Goal: Task Accomplishment & Management: Use online tool/utility

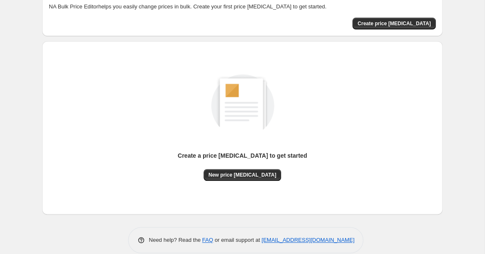
scroll to position [61, 0]
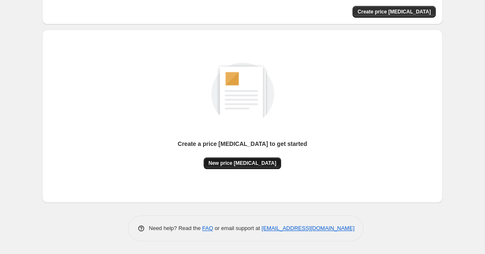
click at [225, 164] on span "New price change job" at bounding box center [242, 163] width 68 height 7
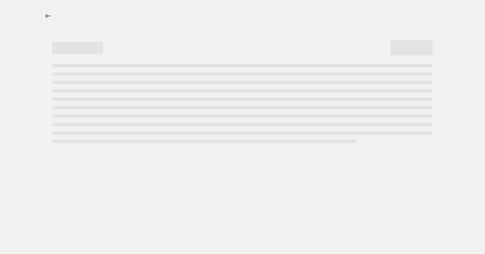
select select "percentage"
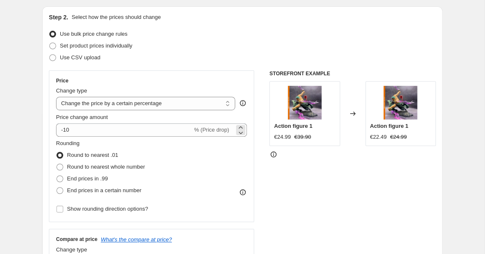
scroll to position [86, 0]
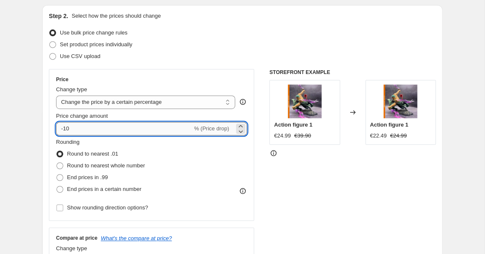
click at [177, 130] on input "-10" at bounding box center [124, 128] width 136 height 13
click at [240, 128] on icon at bounding box center [240, 131] width 8 height 8
click at [140, 128] on input "-12" at bounding box center [124, 128] width 136 height 13
type input "-1"
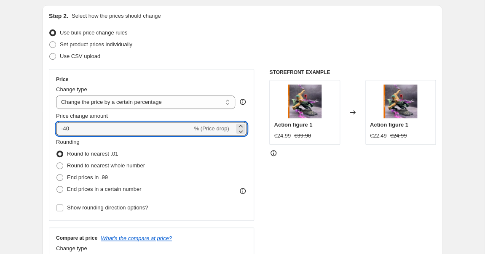
type input "-40"
click at [218, 45] on div "Set product prices individually" at bounding box center [242, 45] width 386 height 12
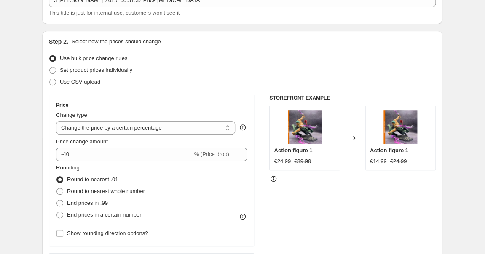
scroll to position [73, 0]
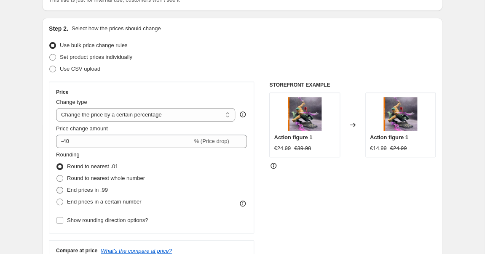
click at [58, 191] on span at bounding box center [59, 190] width 7 height 7
click at [57, 187] on input "End prices in .99" at bounding box center [56, 187] width 0 height 0
radio input "true"
click at [60, 177] on span at bounding box center [59, 178] width 7 height 7
click at [57, 176] on input "Round to nearest whole number" at bounding box center [56, 175] width 0 height 0
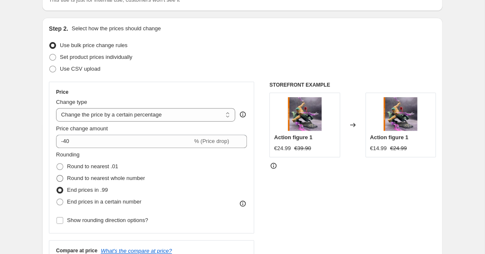
radio input "true"
click at [60, 168] on span at bounding box center [59, 166] width 7 height 7
click at [57, 164] on input "Round to nearest .01" at bounding box center [56, 163] width 0 height 0
radio input "true"
click at [61, 189] on span at bounding box center [59, 190] width 7 height 7
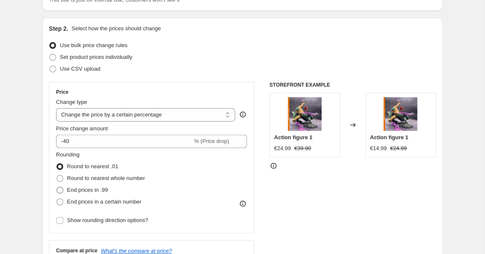
click at [57, 187] on input "End prices in .99" at bounding box center [56, 187] width 0 height 0
radio input "true"
select select "pcap"
click option "Change the price by a certain percentage relative to the compare at price" at bounding box center [0, 0] width 0 height 0
type input "-20"
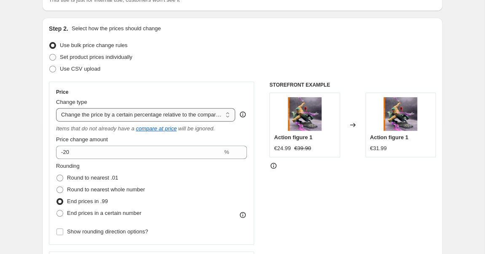
select select "bcap"
click option "Change the price by a certain amount relative to the compare at price" at bounding box center [0, 0] width 0 height 0
type input "-12.00"
click option "Change the price to the current compare at price (price before sale)" at bounding box center [0, 0] width 0 height 0
click option "Change price to certain cost margin" at bounding box center [0, 0] width 0 height 0
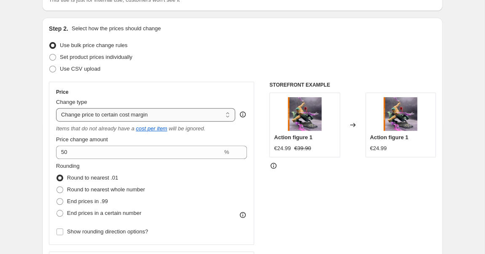
select select "ecap"
click option "Change the price to the current compare at price (price before sale)" at bounding box center [0, 0] width 0 height 0
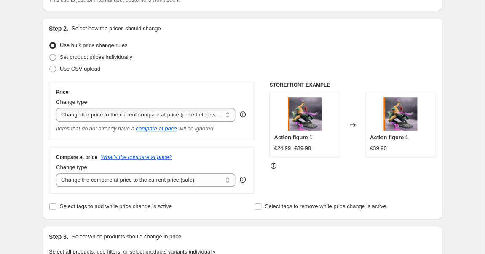
scroll to position [0, 0]
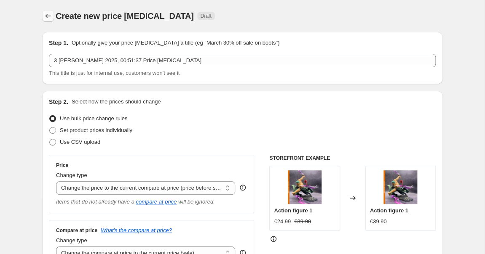
click at [46, 16] on icon "Price change jobs" at bounding box center [47, 16] width 5 height 4
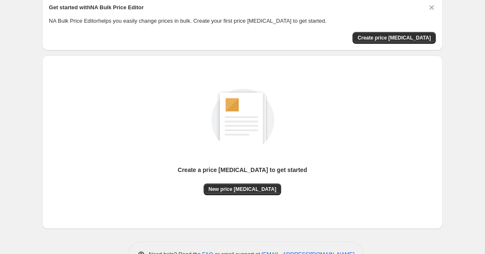
scroll to position [61, 0]
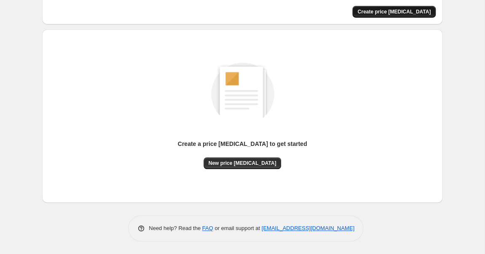
click at [386, 12] on span "Create price change job" at bounding box center [393, 11] width 73 height 7
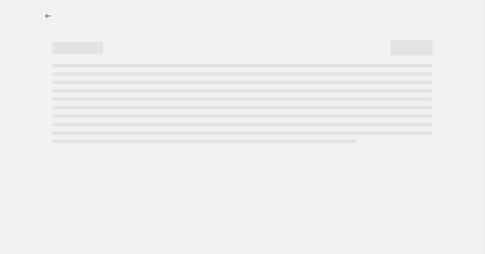
select select "percentage"
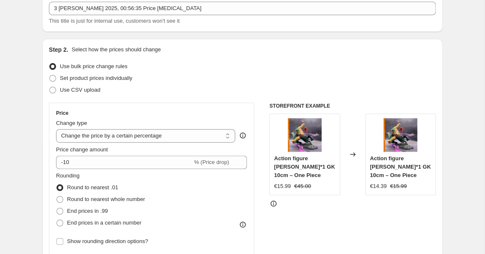
scroll to position [95, 0]
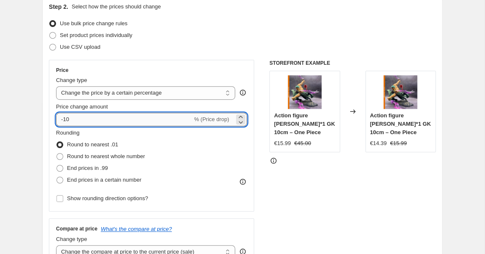
click at [156, 114] on input "-10" at bounding box center [124, 119] width 136 height 13
click at [163, 122] on input "-10" at bounding box center [124, 119] width 136 height 13
type input "-1"
type input "-40"
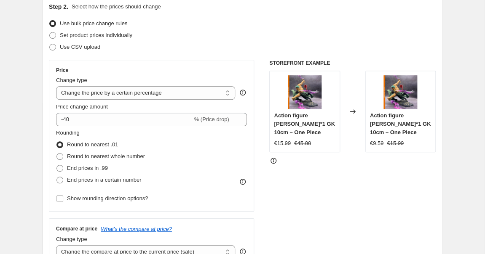
click at [356, 195] on div "STOREFRONT EXAMPLE Action figure Roronoa Zoro*1 GK 10cm – One Piece €15.99 €45.…" at bounding box center [352, 163] width 166 height 206
drag, startPoint x: 274, startPoint y: 116, endPoint x: 315, endPoint y: 132, distance: 44.4
click at [315, 132] on div "Action figure [PERSON_NAME]*1 GK 10cm – One Piece" at bounding box center [304, 124] width 61 height 25
copy span "Action figure [PERSON_NAME]*1 GK 10cm – One Piece"
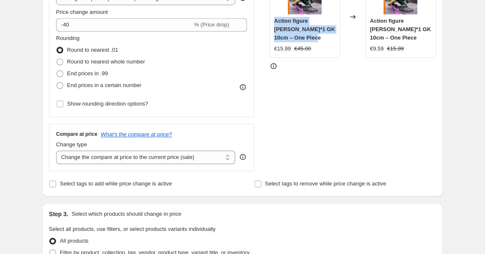
scroll to position [511, 0]
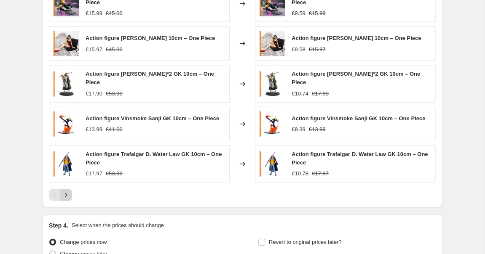
click at [67, 191] on icon "Next" at bounding box center [66, 195] width 8 height 8
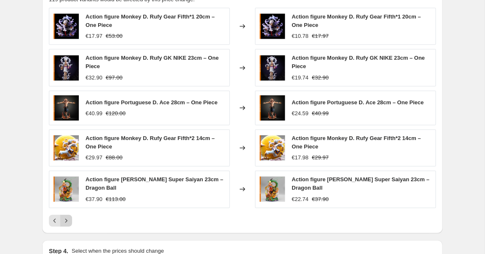
scroll to position [481, 0]
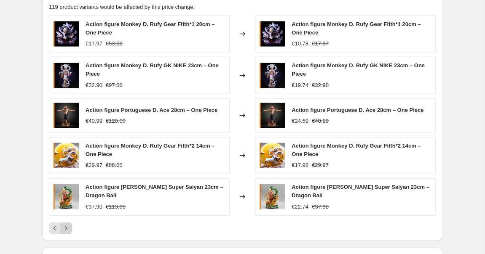
click at [67, 230] on icon "Next" at bounding box center [66, 228] width 8 height 8
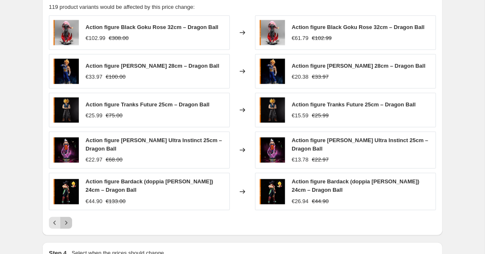
click at [68, 222] on icon "Next" at bounding box center [66, 222] width 8 height 8
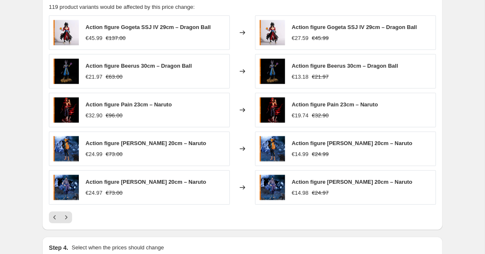
click at [109, 182] on span "Action figure Sasuke Uchiha 20cm – Naruto" at bounding box center [145, 181] width 120 height 6
click at [158, 143] on span "Action figure Naruto Uzumaki 20cm – Naruto" at bounding box center [145, 143] width 120 height 6
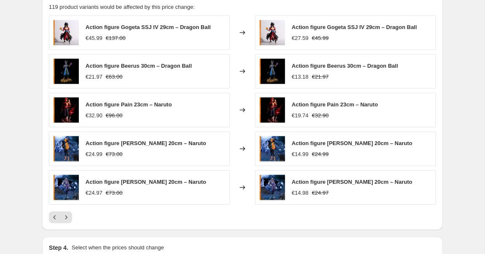
click at [158, 143] on span "Action figure Naruto Uzumaki 20cm – Naruto" at bounding box center [145, 143] width 120 height 6
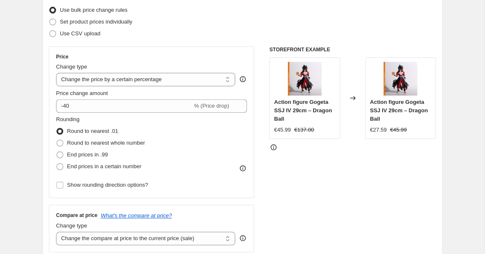
scroll to position [89, 0]
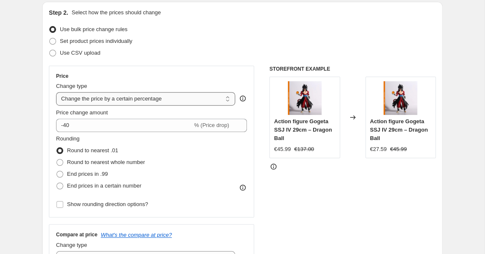
select select "bcap"
click option "Change the price by a certain amount relative to the compare at price" at bounding box center [0, 0] width 0 height 0
type input "-12.00"
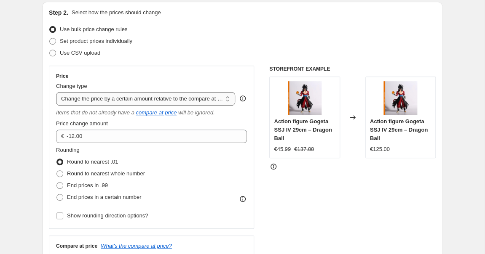
select select "pcap"
click option "Change the price by a certain percentage relative to the compare at price" at bounding box center [0, 0] width 0 height 0
type input "-20"
click option "Don't change the price" at bounding box center [0, 0] width 0 height 0
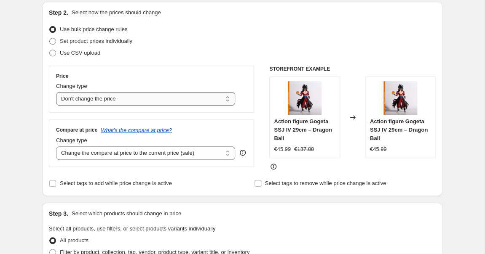
click option "Change the price to the current compare at price (price before sale)" at bounding box center [0, 0] width 0 height 0
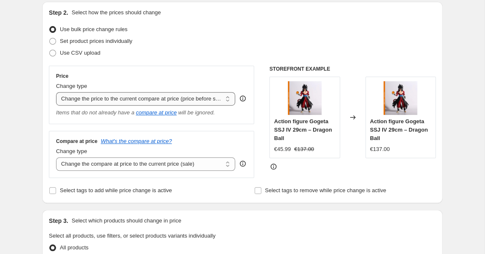
click option "Change the price by a certain percentage" at bounding box center [0, 0] width 0 height 0
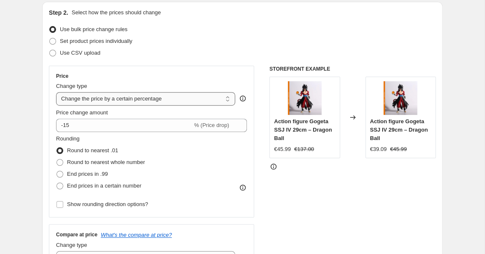
select select "by"
click option "Change the price by a certain amount" at bounding box center [0, 0] width 0 height 0
type input "-10.00"
select select "to"
click option "Change the price to a certain amount" at bounding box center [0, 0] width 0 height 0
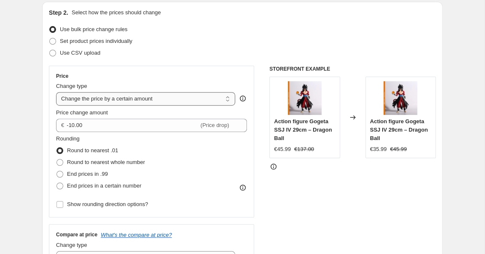
type input "80.00"
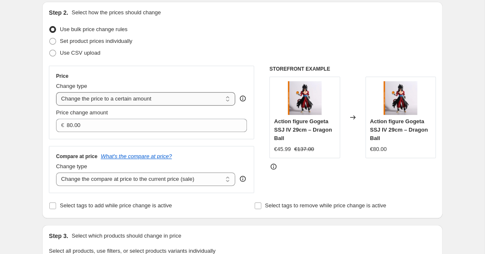
select select "pcap"
click option "Change the price by a certain percentage relative to the compare at price" at bounding box center [0, 0] width 0 height 0
type input "-20"
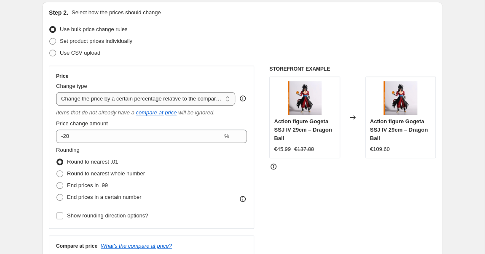
select select "bcap"
click option "Change the price by a certain amount relative to the compare at price" at bounding box center [0, 0] width 0 height 0
type input "-12.00"
click option "Change the price to the current compare at price (price before sale)" at bounding box center [0, 0] width 0 height 0
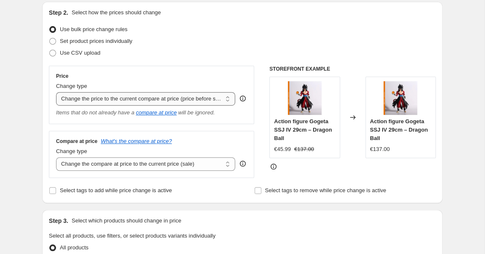
select select "by"
click option "Change the price by a certain amount" at bounding box center [0, 0] width 0 height 0
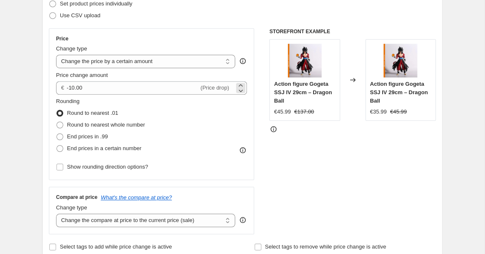
scroll to position [135, 0]
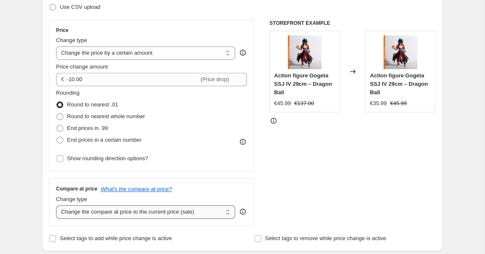
click at [56, 205] on select "Change the compare at price to the current price (sale) Change the compare at p…" at bounding box center [145, 211] width 179 height 13
select select "no_change"
click option "Don't change the compare at price" at bounding box center [0, 0] width 0 height 0
select select "percentage"
click option "Change the price by a certain percentage" at bounding box center [0, 0] width 0 height 0
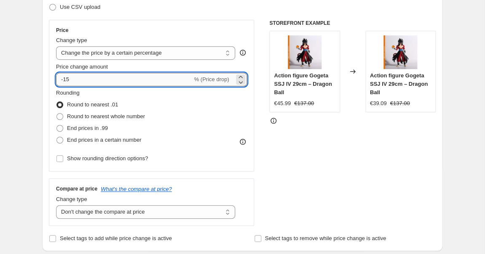
click at [161, 81] on input "-15" at bounding box center [124, 79] width 136 height 13
type input "-1"
type input "-40"
click at [340, 127] on div "STOREFRONT EXAMPLE Action figure Gogeta SSJ IV 29cm – Dragon Ball €45.99 €137.0…" at bounding box center [352, 123] width 166 height 206
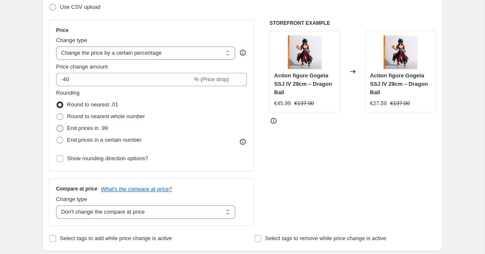
click at [61, 128] on span at bounding box center [59, 128] width 7 height 7
click at [57, 125] on input "End prices in .99" at bounding box center [56, 125] width 0 height 0
radio input "true"
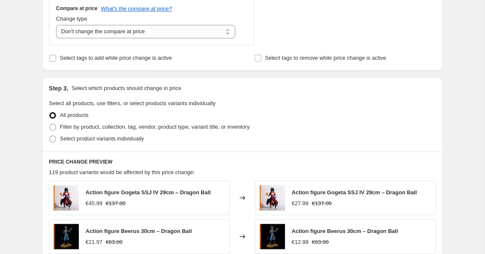
scroll to position [0, 0]
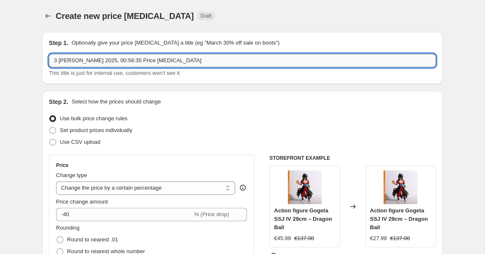
click at [146, 62] on input "3 ott 2025, 00:56:35 Price change job" at bounding box center [242, 60] width 386 height 13
click at [79, 66] on input "SUPER OFFERTA" at bounding box center [242, 60] width 386 height 13
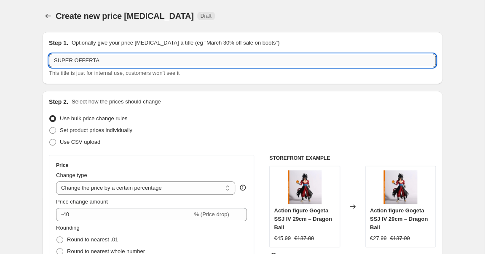
click at [79, 66] on input "SUPER OFFERTA" at bounding box center [242, 60] width 386 height 13
click at [204, 7] on div "Create new price change job. This page is ready Create new price change job Dra…" at bounding box center [242, 16] width 400 height 32
click at [95, 62] on input "Super Offerta - Lancio" at bounding box center [242, 60] width 386 height 13
type input "Super Offerta - Di Lancio"
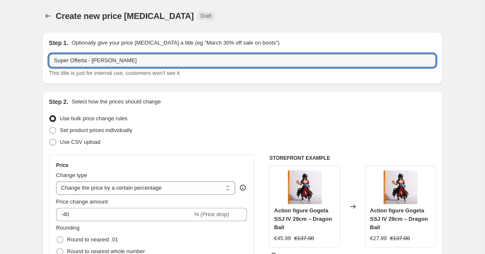
click at [199, 103] on div "Step 2. Select how the prices should change" at bounding box center [242, 102] width 386 height 8
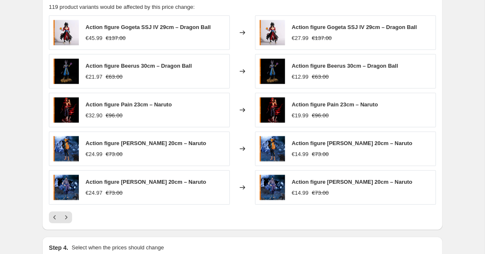
scroll to position [587, 0]
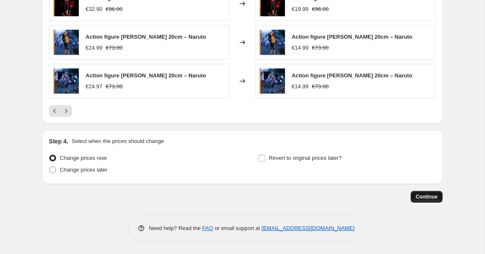
click at [426, 196] on span "Continue" at bounding box center [426, 197] width 22 height 7
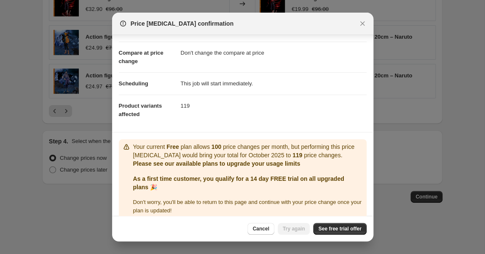
scroll to position [40, 0]
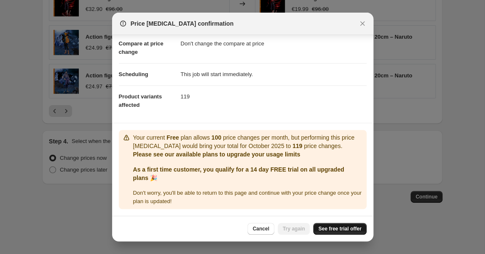
click at [337, 229] on span "See free trial offer" at bounding box center [339, 229] width 43 height 7
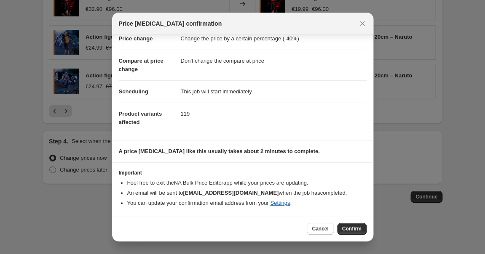
scroll to position [23, 0]
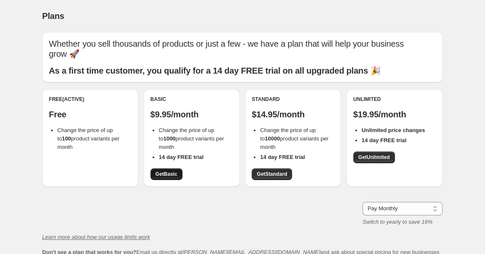
click at [167, 168] on link "Get Basic" at bounding box center [166, 174] width 32 height 12
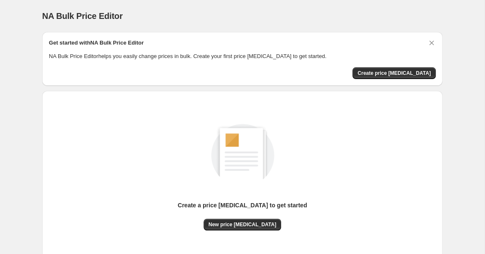
scroll to position [61, 0]
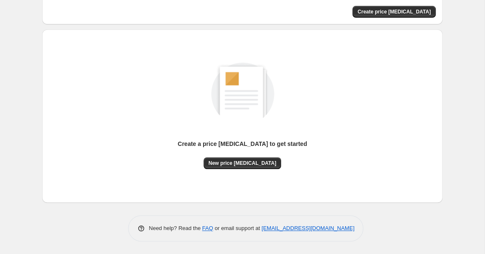
scroll to position [13, 0]
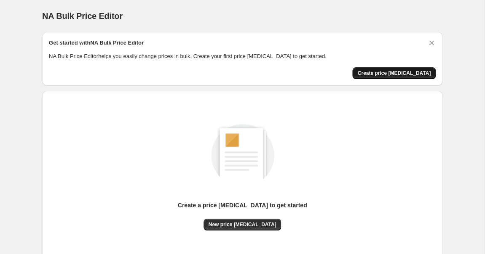
click at [388, 73] on span "Create price [MEDICAL_DATA]" at bounding box center [393, 73] width 73 height 7
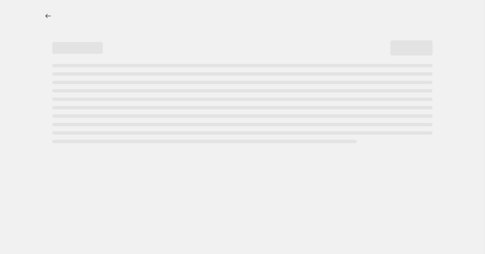
select select "percentage"
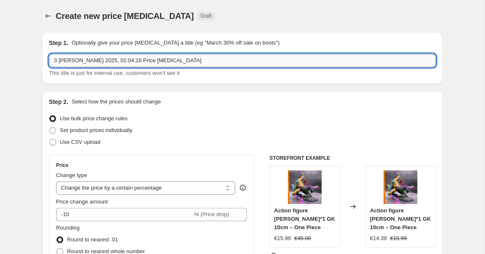
click at [119, 63] on input "3 ott 2025, 01:04:16 Price change job" at bounding box center [242, 60] width 386 height 13
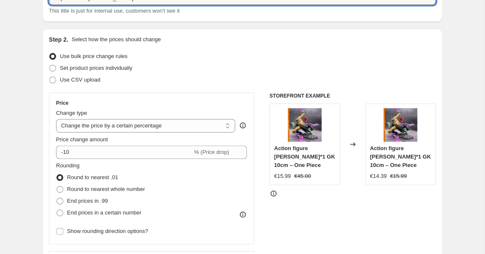
scroll to position [81, 0]
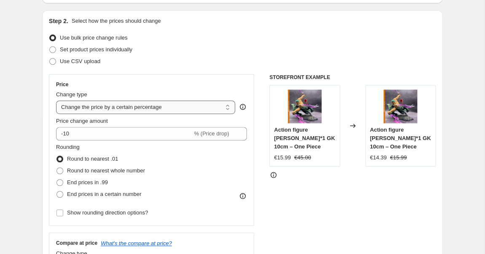
type input "Super Offerta di Lancio"
click option "Change the price by a certain percentage" at bounding box center [0, 0] width 0 height 0
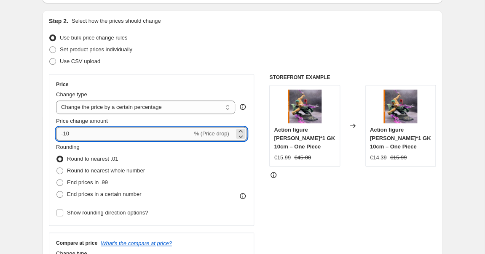
click at [93, 138] on input "-10" at bounding box center [124, 133] width 136 height 13
type input "-1"
type input "-40"
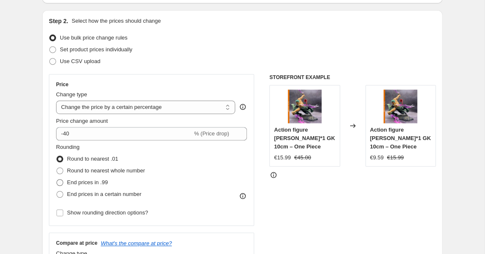
click at [63, 184] on span at bounding box center [59, 182] width 7 height 7
click at [57, 180] on input "End prices in .99" at bounding box center [56, 179] width 0 height 0
radio input "true"
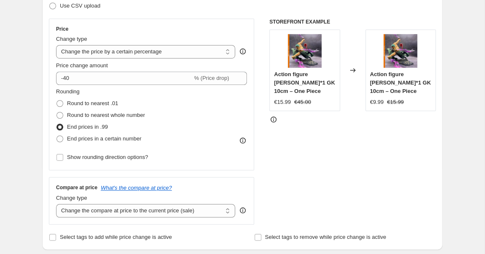
scroll to position [196, 0]
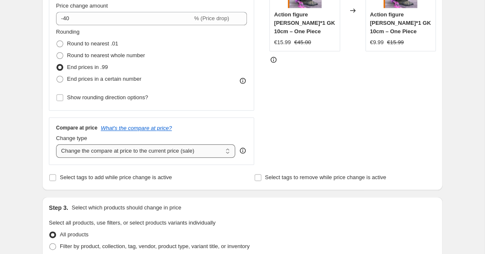
select select "no_change"
click option "Don't change the compare at price" at bounding box center [0, 0] width 0 height 0
click at [367, 97] on div "STOREFRONT EXAMPLE Action figure Roronoa Zoro*1 GK 10cm – One Piece €15.99 €45.…" at bounding box center [352, 62] width 166 height 206
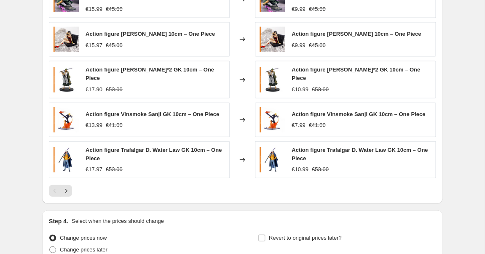
scroll to position [590, 0]
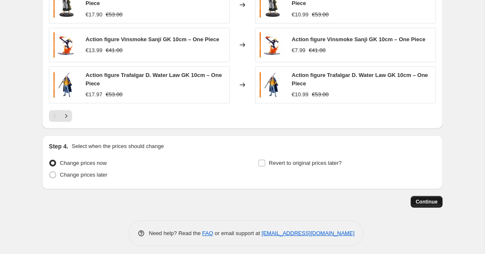
click at [433, 196] on button "Continue" at bounding box center [426, 202] width 32 height 12
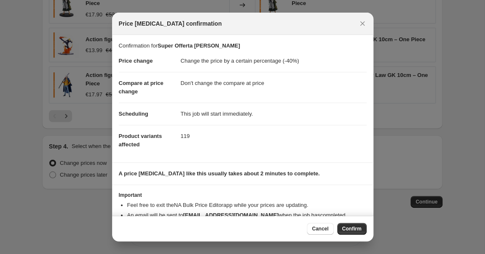
scroll to position [23, 0]
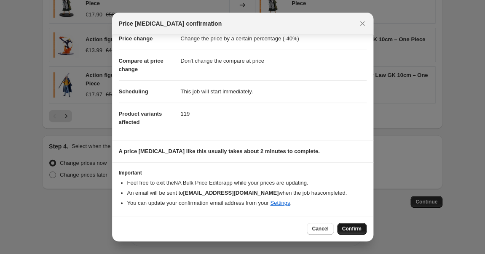
click at [352, 226] on span "Confirm" at bounding box center [351, 229] width 19 height 7
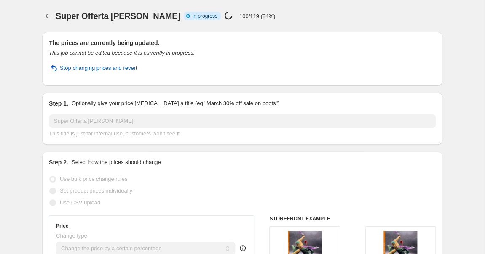
select select "percentage"
select select "no_change"
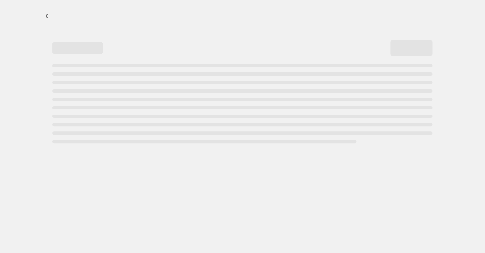
select select "percentage"
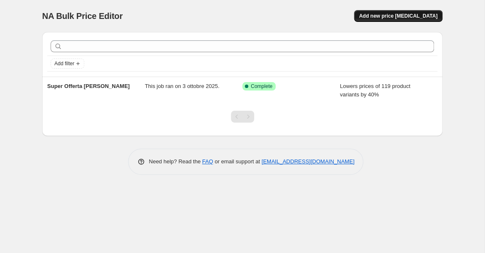
click at [388, 21] on button "Add new price [MEDICAL_DATA]" at bounding box center [398, 16] width 88 height 12
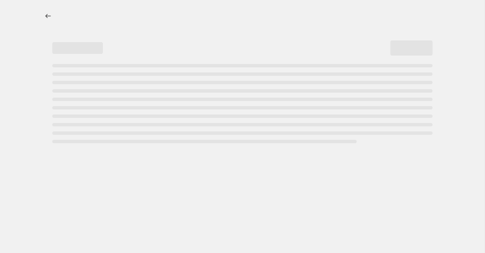
select select "percentage"
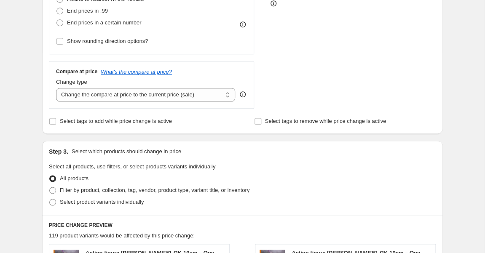
scroll to position [289, 0]
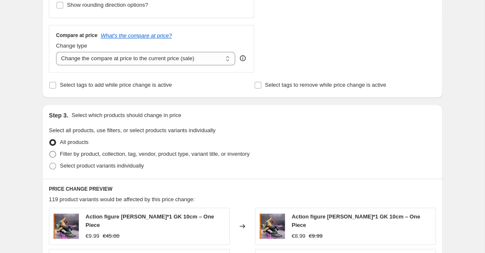
click at [53, 156] on span at bounding box center [52, 154] width 7 height 7
click at [50, 151] on input "Filter by product, collection, tag, vendor, product type, variant title, or inv…" at bounding box center [49, 151] width 0 height 0
radio input "true"
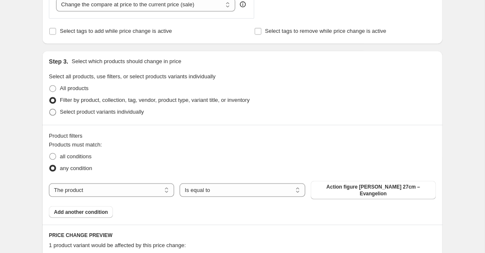
scroll to position [344, 0]
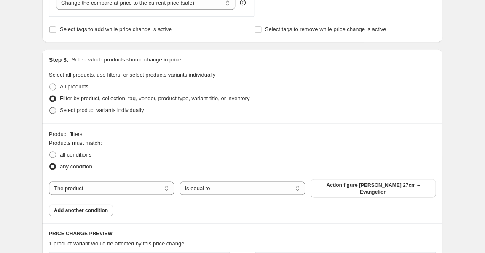
click at [54, 111] on span at bounding box center [52, 110] width 7 height 7
click at [50, 107] on input "Select product variants individually" at bounding box center [49, 107] width 0 height 0
radio input "true"
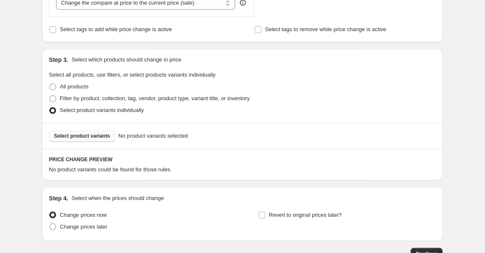
click at [92, 133] on span "Select product variants" at bounding box center [82, 136] width 56 height 7
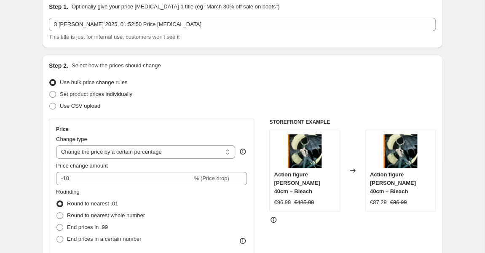
scroll to position [67, 0]
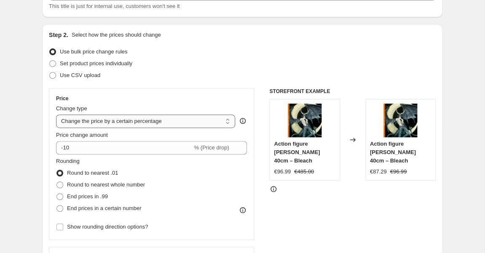
select select "by"
click option "Change the price by a certain amount" at bounding box center [0, 0] width 0 height 0
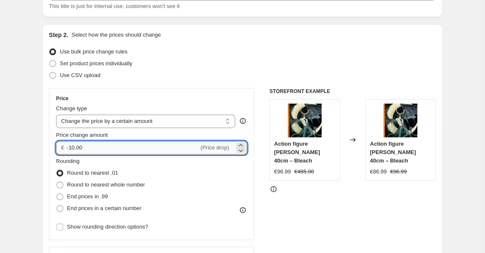
click at [112, 149] on input "-10.00" at bounding box center [133, 147] width 132 height 13
type input "-1"
type input "-20.00"
click at [229, 61] on div "Set product prices individually" at bounding box center [242, 64] width 386 height 12
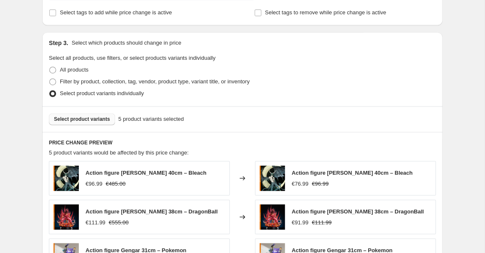
scroll to position [272, 0]
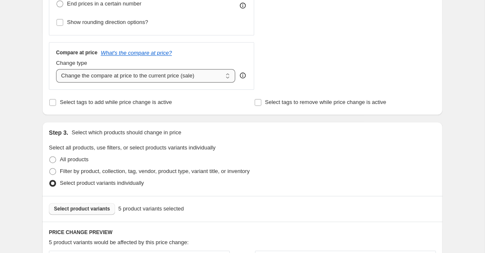
select select "no_change"
click option "Don't change the compare at price" at bounding box center [0, 0] width 0 height 0
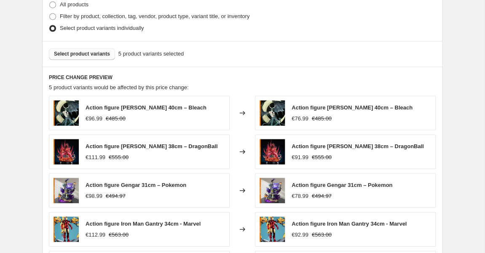
scroll to position [473, 0]
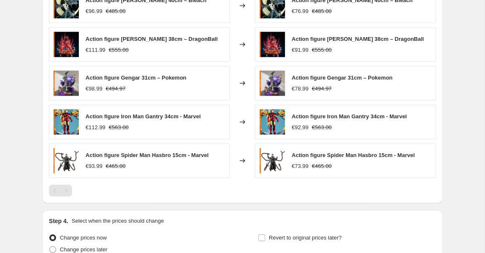
scroll to position [614, 0]
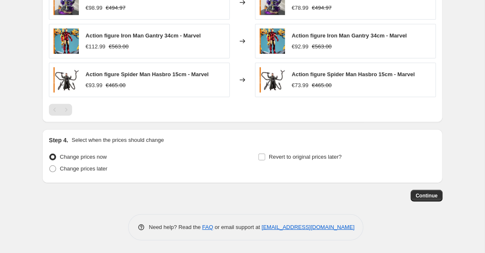
drag, startPoint x: 431, startPoint y: 197, endPoint x: 430, endPoint y: 237, distance: 39.6
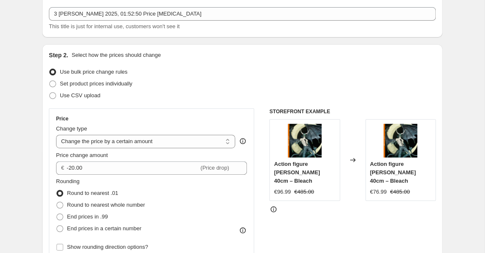
scroll to position [0, 0]
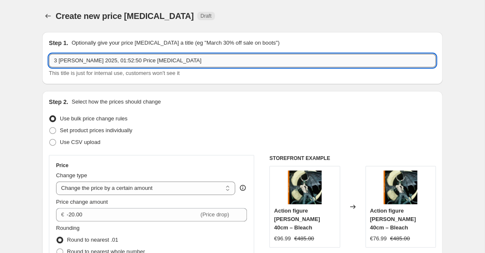
click at [146, 64] on input "3 [PERSON_NAME] 2025, 01:52:50 Price [MEDICAL_DATA]" at bounding box center [242, 60] width 386 height 13
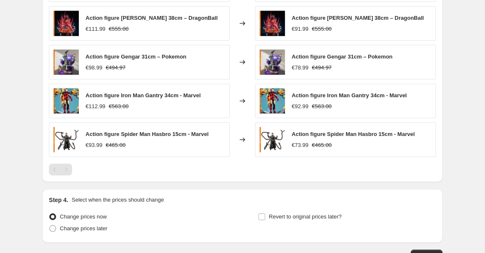
scroll to position [614, 0]
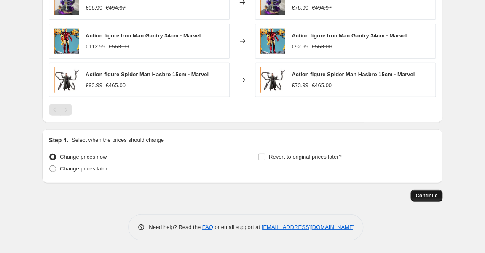
type input "Super offerta di Lancio - (prodotti over 110€)"
click at [430, 192] on button "Continue" at bounding box center [426, 196] width 32 height 12
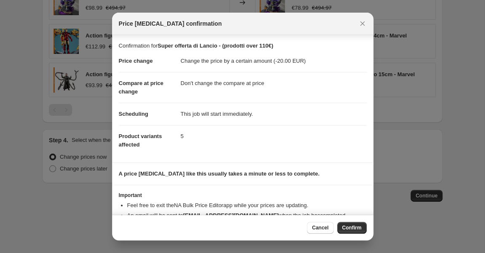
scroll to position [24, 0]
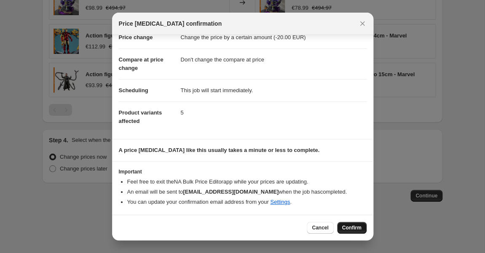
click at [349, 226] on span "Confirm" at bounding box center [351, 227] width 19 height 7
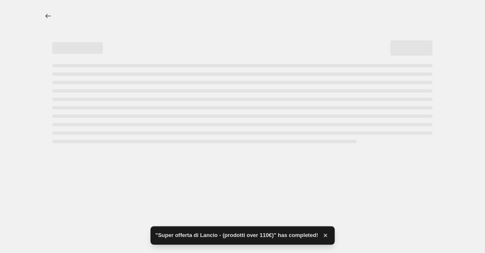
select select "by"
select select "no_change"
